Goal: Navigation & Orientation: Find specific page/section

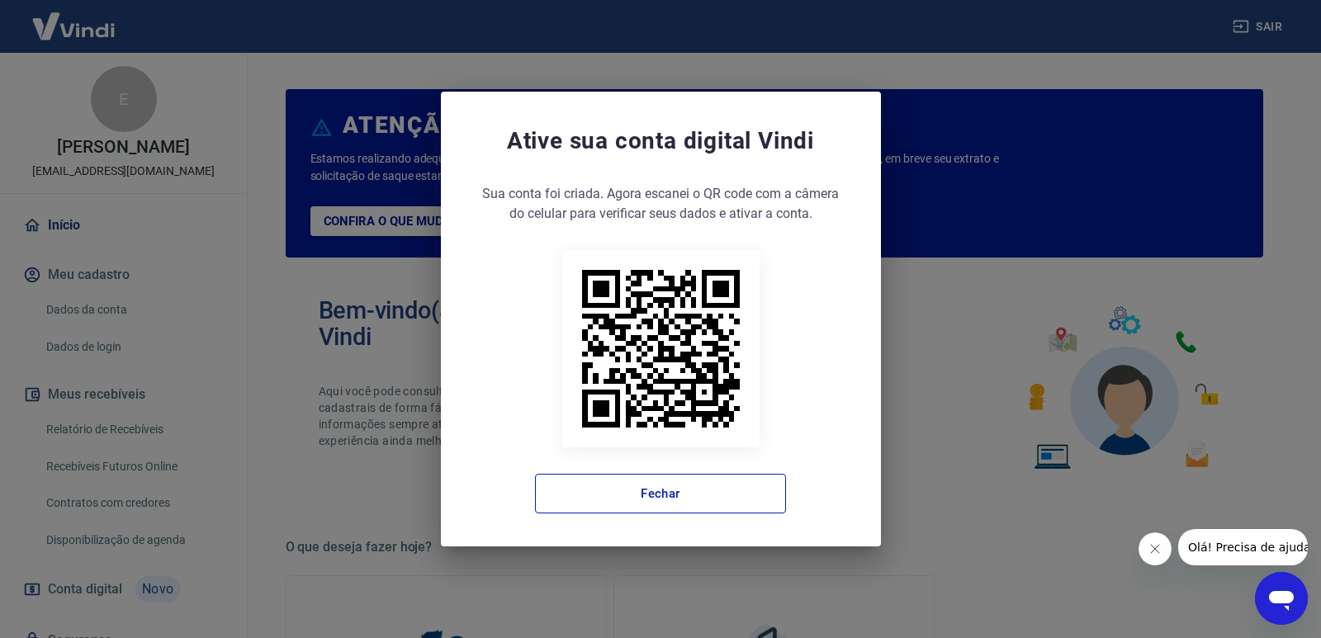
click at [550, 514] on div "Ative sua conta digital [PERSON_NAME] conta foi criada. Agora clique no botão a…" at bounding box center [661, 319] width 440 height 455
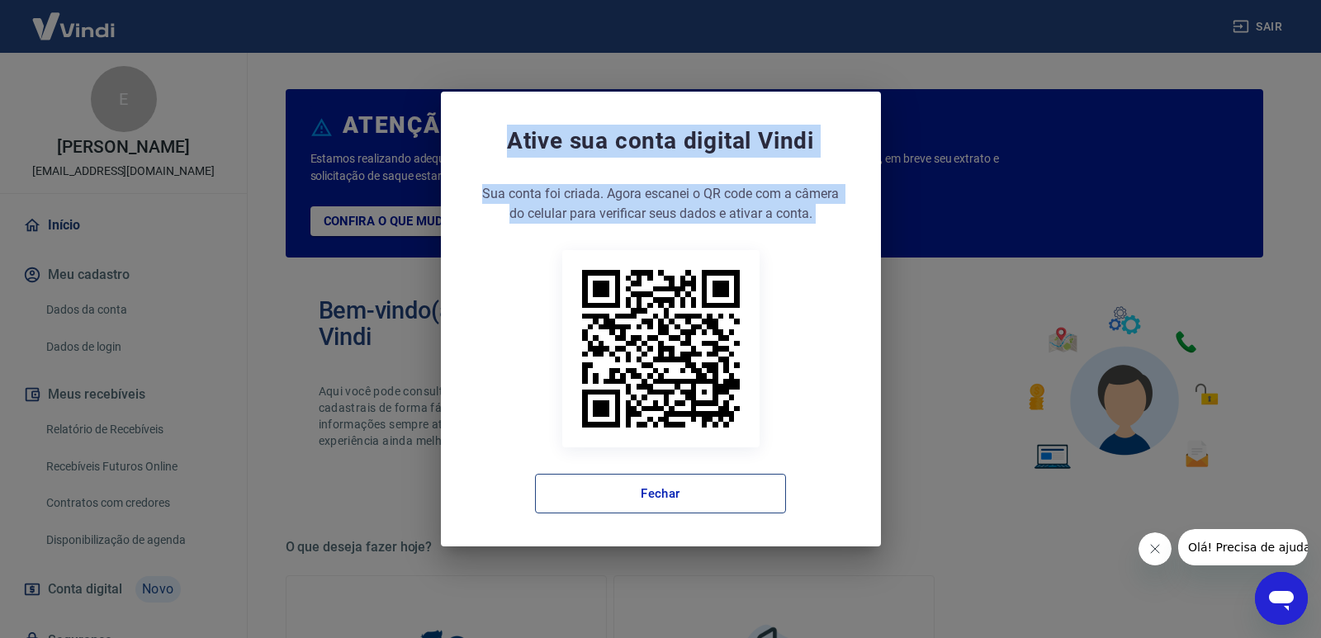
drag, startPoint x: 550, startPoint y: 513, endPoint x: 599, endPoint y: 488, distance: 55.0
click at [547, 513] on div "Ative sua conta digital Vindi Sua conta foi criada. Agora clique no botão abaix…" at bounding box center [661, 319] width 440 height 455
click at [621, 512] on button "Fechar" at bounding box center [660, 494] width 251 height 40
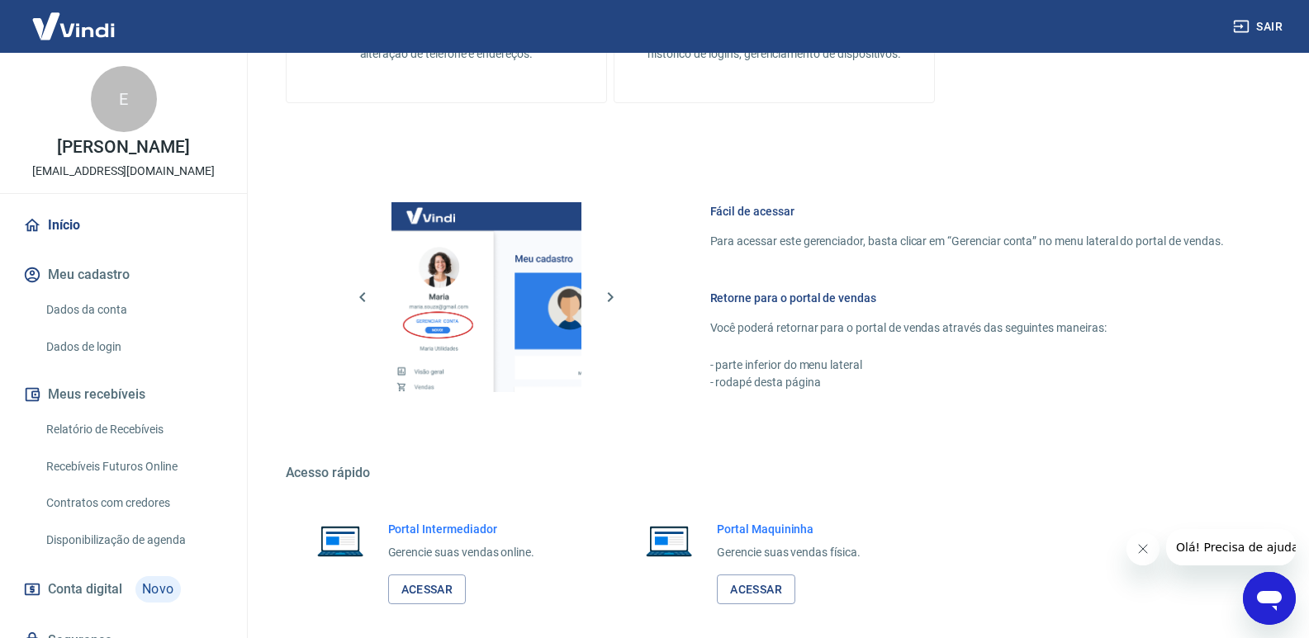
scroll to position [820, 0]
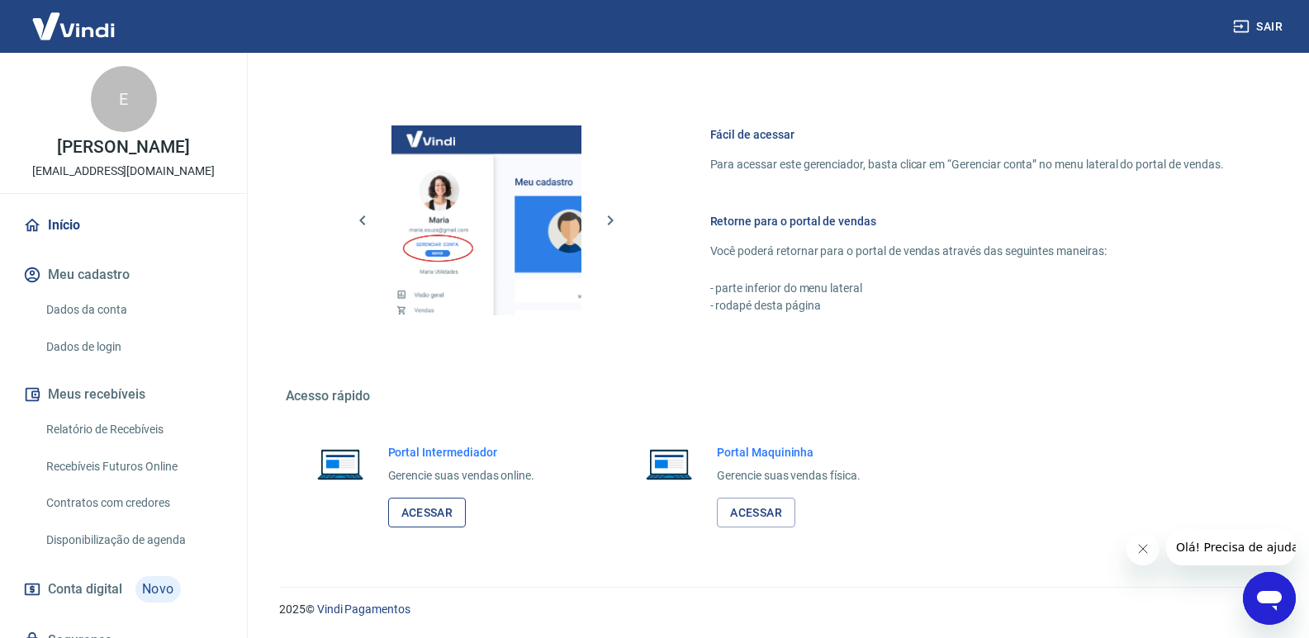
click at [430, 511] on link "Acessar" at bounding box center [427, 513] width 78 height 31
